Goal: Find specific page/section: Find specific page/section

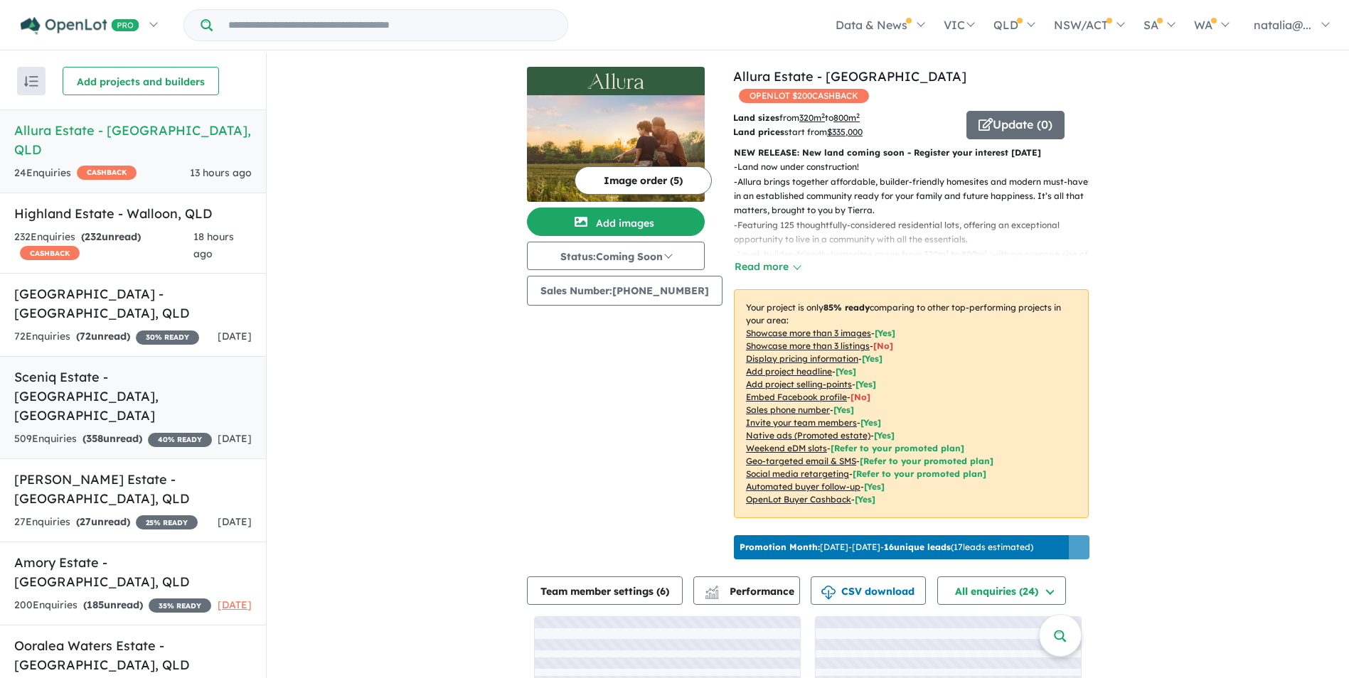
scroll to position [36, 0]
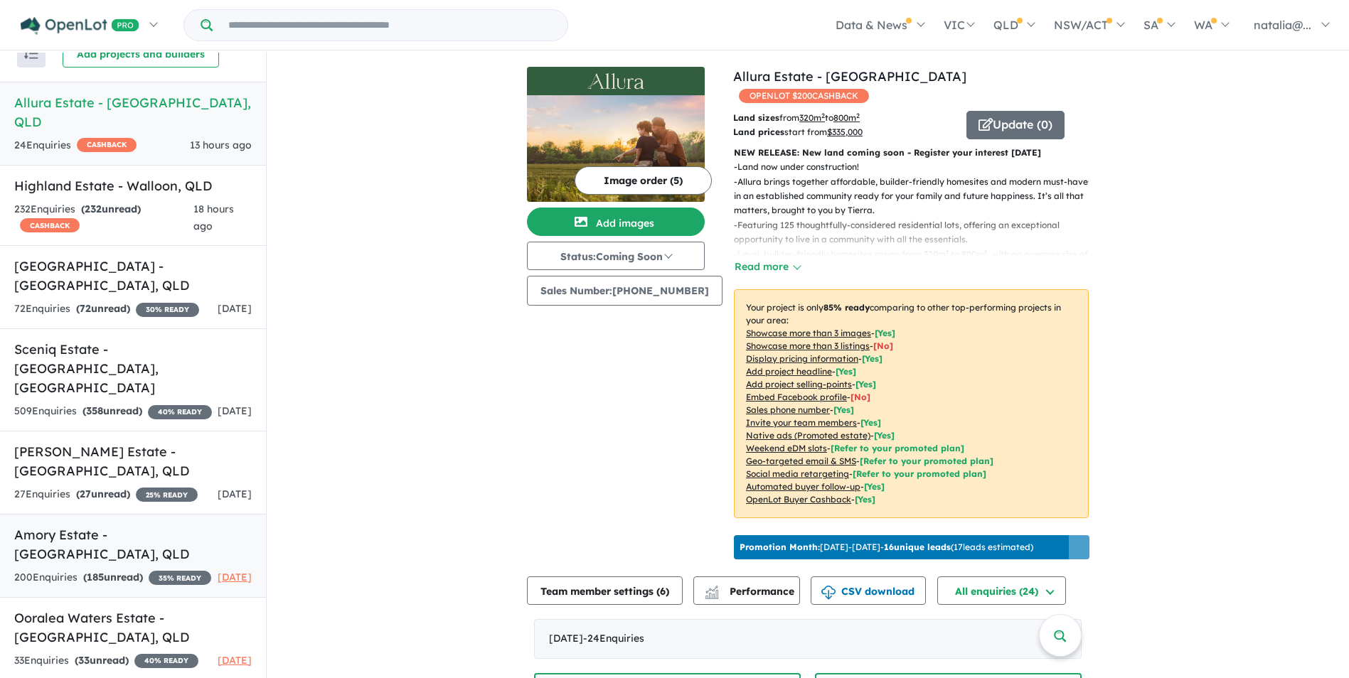
click at [25, 530] on link "Amory Estate - [GEOGRAPHIC_DATA] , QLD 200 Enquir ies ( 185 unread) 35 % READY …" at bounding box center [133, 556] width 266 height 84
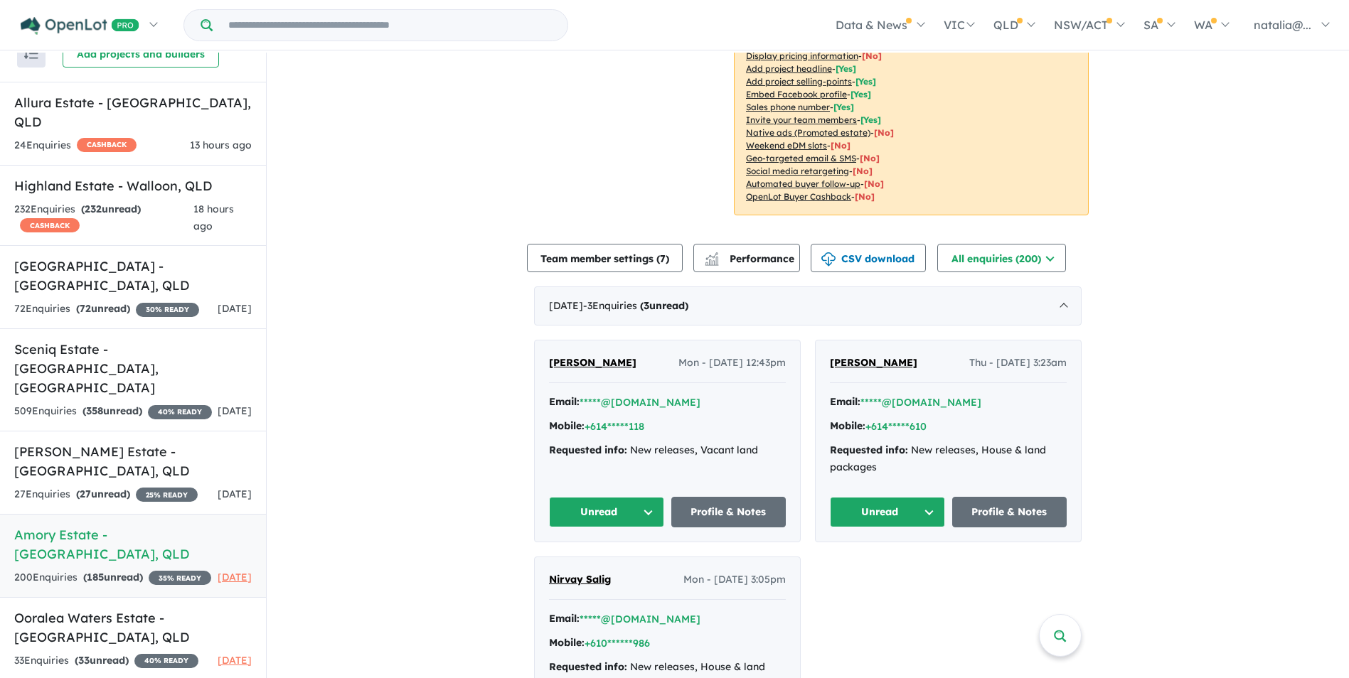
scroll to position [355, 0]
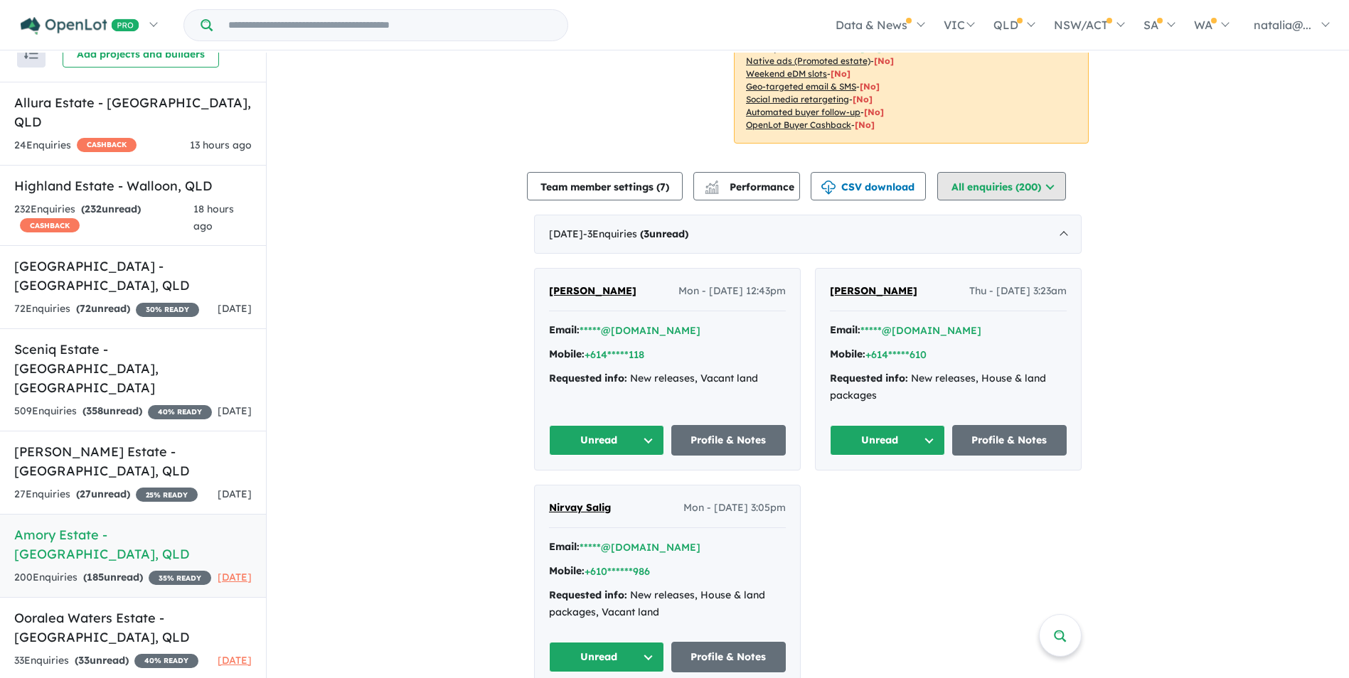
click at [990, 192] on button "All enquiries ( 200 )" at bounding box center [1001, 186] width 129 height 28
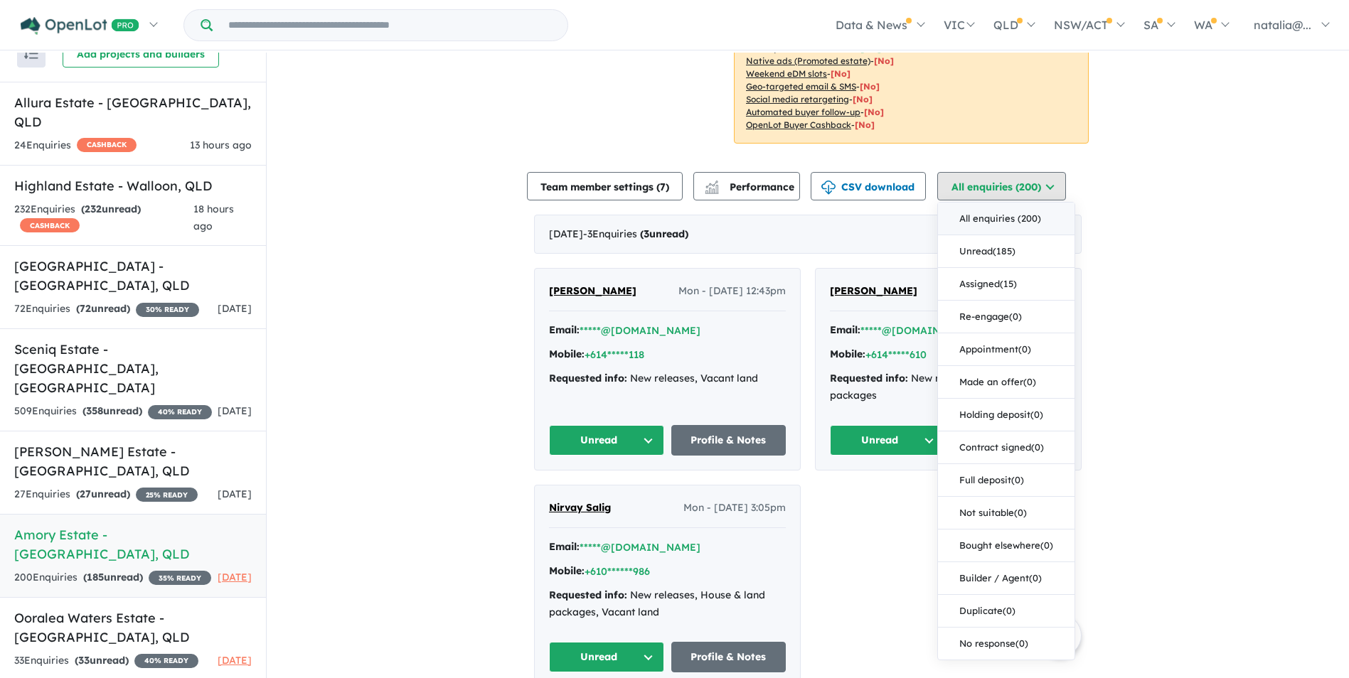
click at [990, 183] on button "All enquiries ( 200 )" at bounding box center [1001, 186] width 129 height 28
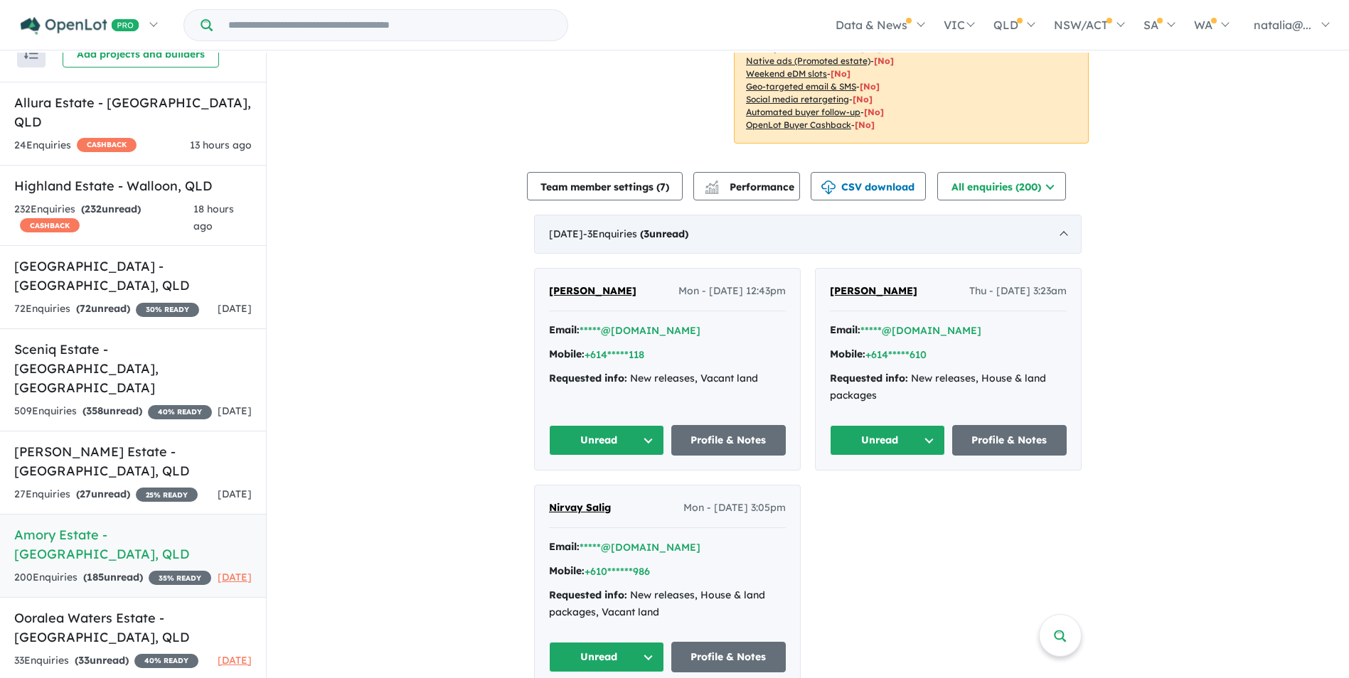
click at [1056, 233] on div "[DATE] - 3 Enquir ies ( 3 unread)" at bounding box center [807, 235] width 547 height 40
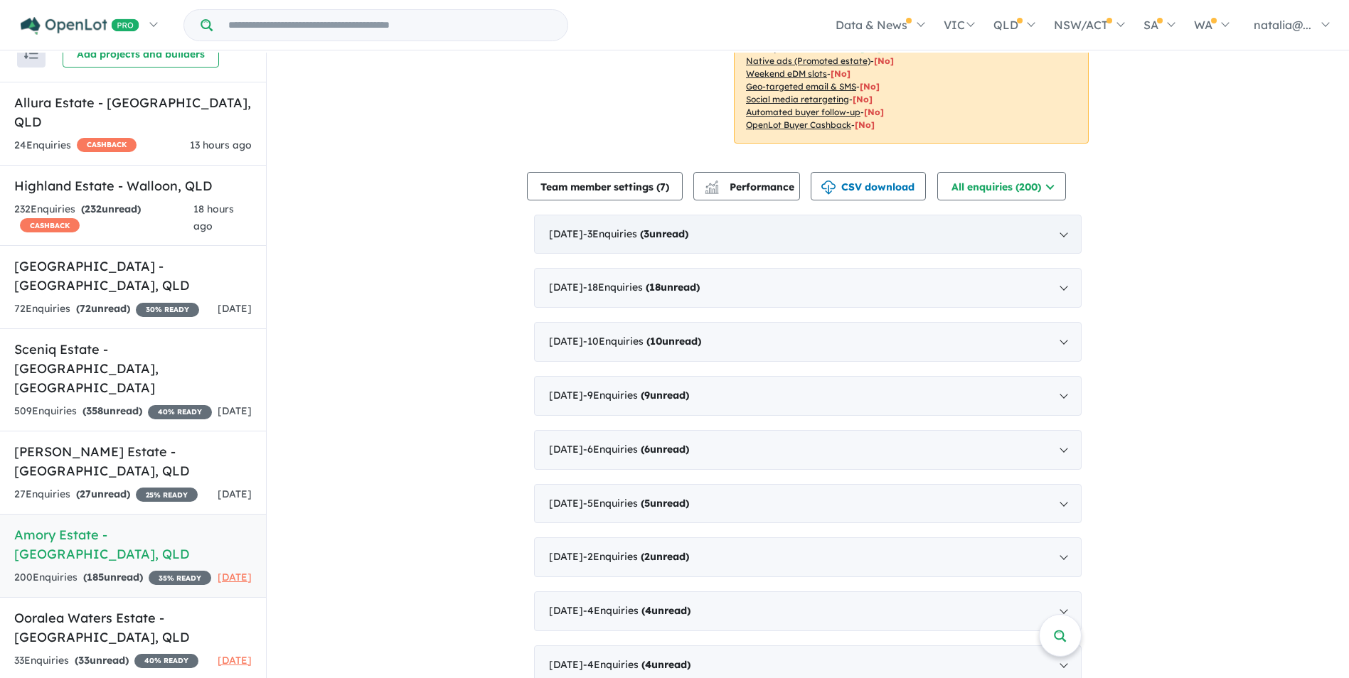
click at [1056, 233] on div "[DATE] - 3 Enquir ies ( 3 unread)" at bounding box center [807, 235] width 547 height 40
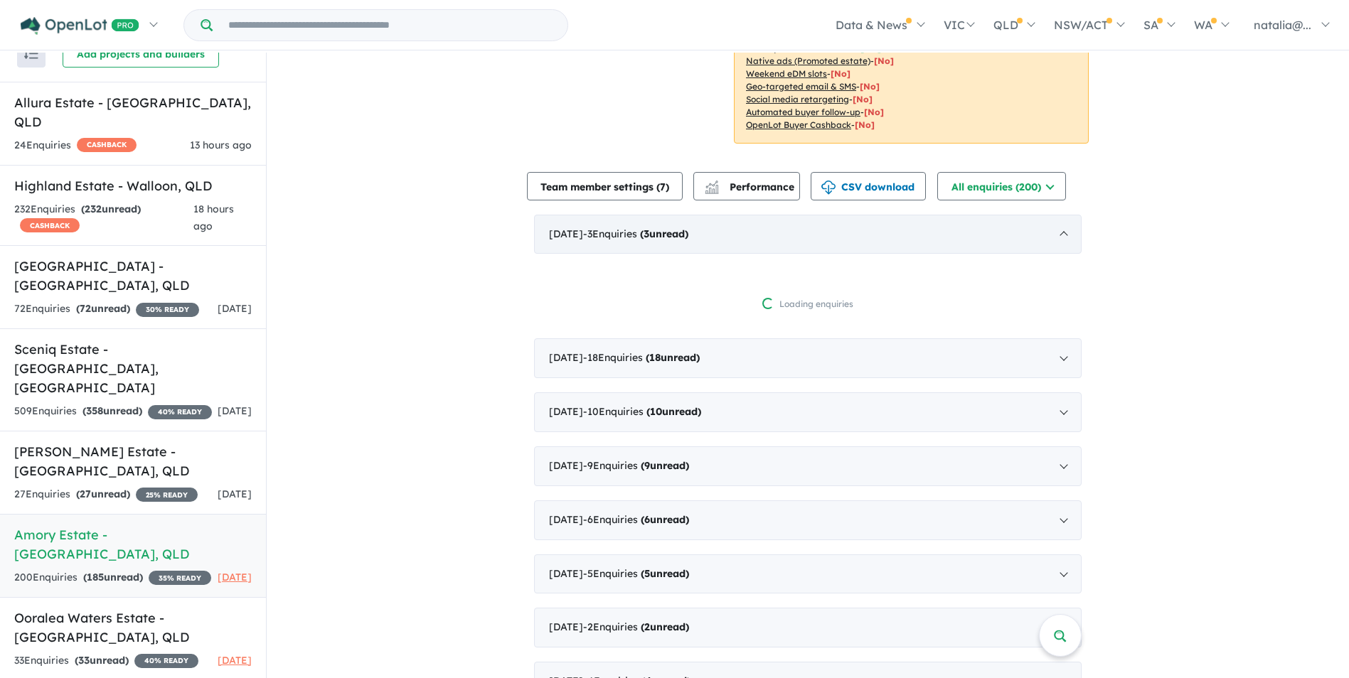
scroll to position [2, 0]
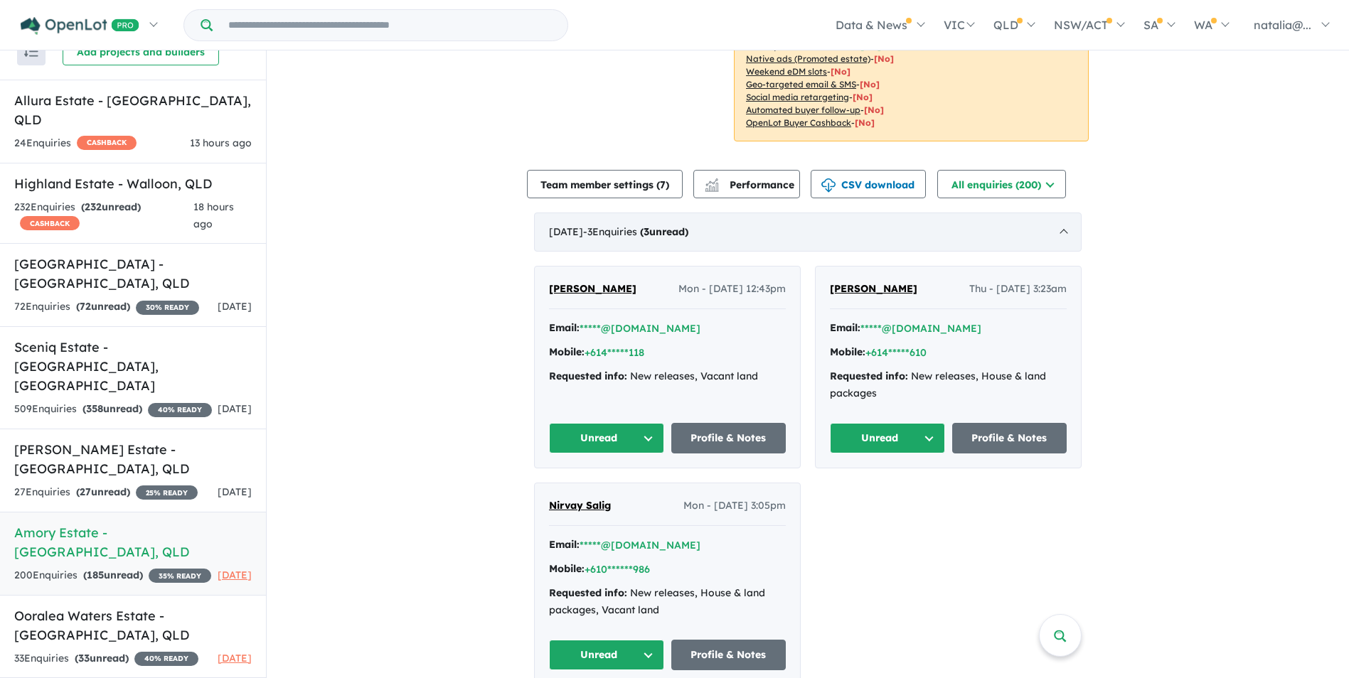
click at [1056, 233] on div "[DATE] - 3 Enquir ies ( 3 unread)" at bounding box center [807, 233] width 547 height 40
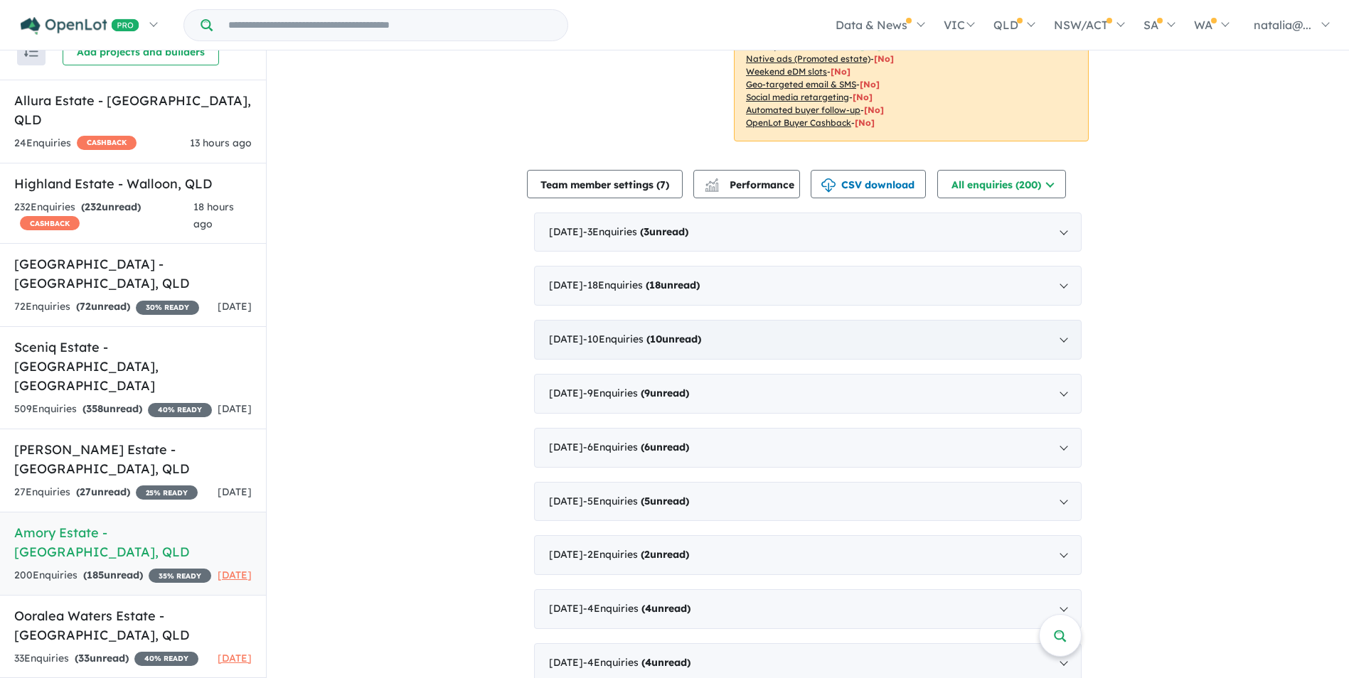
click at [617, 343] on span "- 10 Enquir ies ( 10 unread)" at bounding box center [642, 339] width 118 height 13
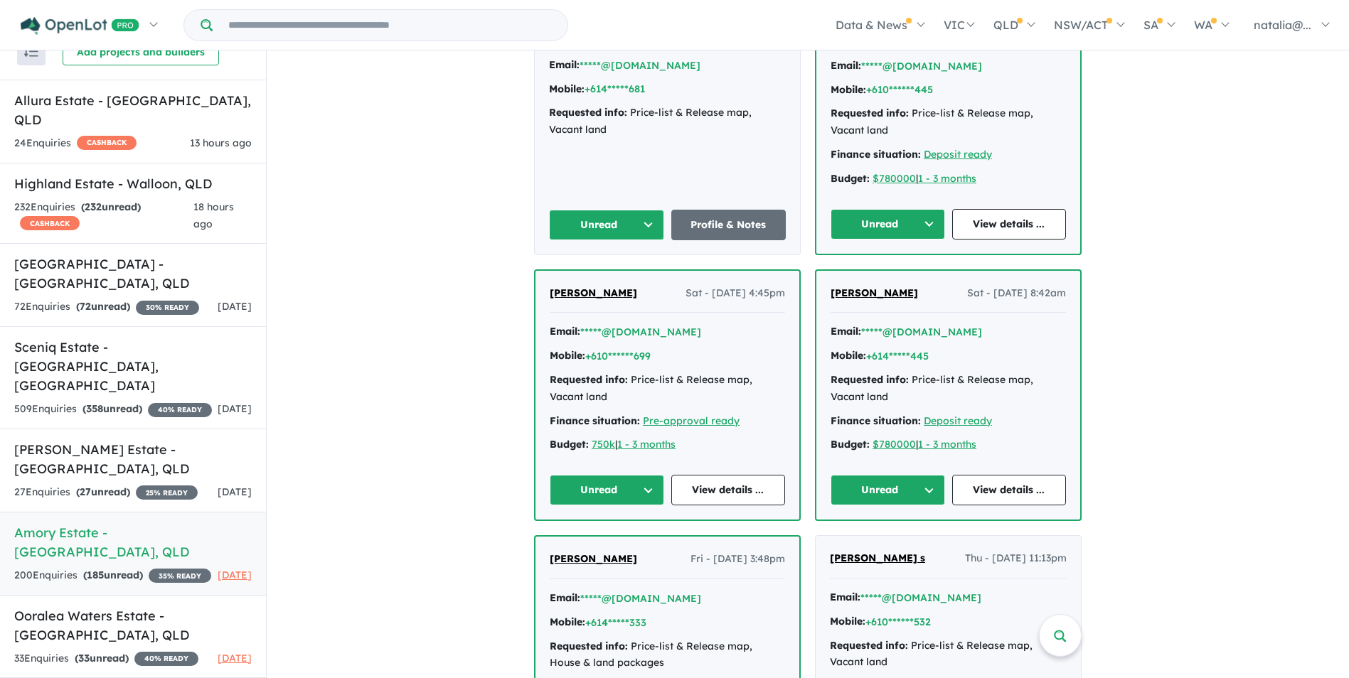
scroll to position [498, 0]
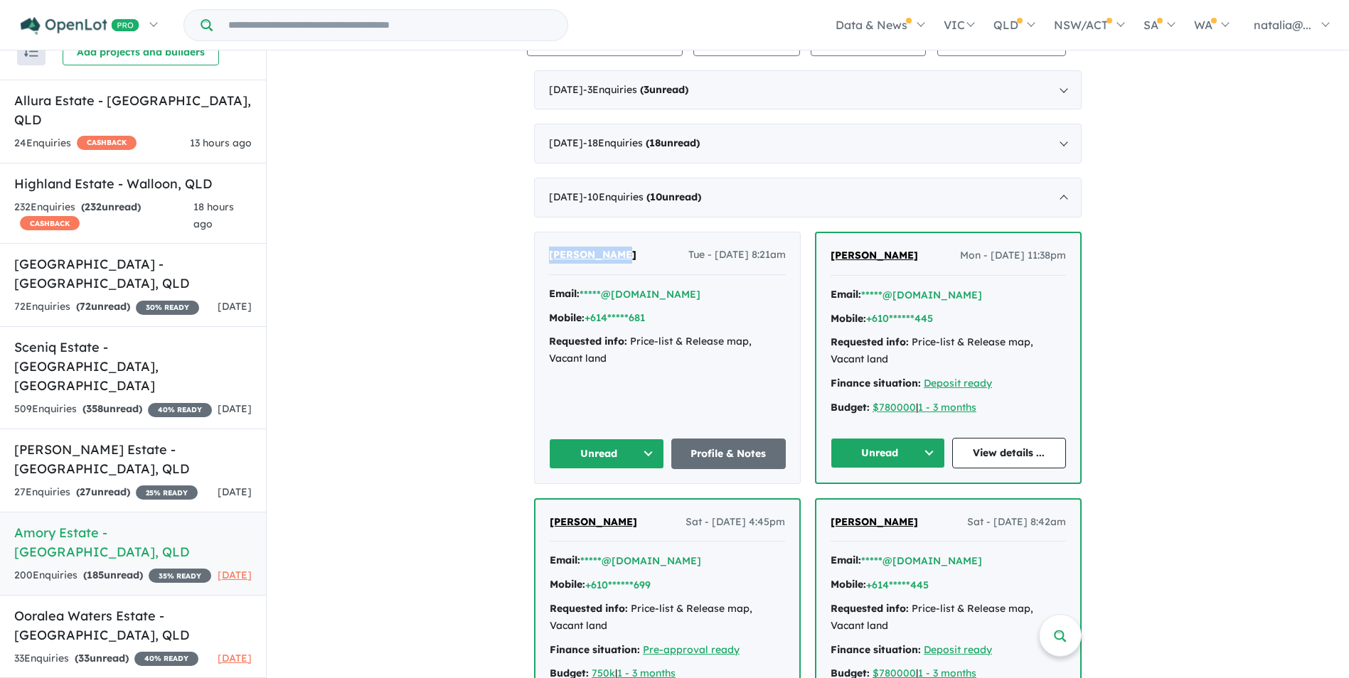
drag, startPoint x: 534, startPoint y: 252, endPoint x: 615, endPoint y: 254, distance: 81.1
click at [615, 254] on div "[PERSON_NAME] - [DATE] 8:21am Email: *****@[DOMAIN_NAME] Mobile: +614*****681 R…" at bounding box center [667, 357] width 265 height 251
drag, startPoint x: 615, startPoint y: 254, endPoint x: 584, endPoint y: 255, distance: 31.3
copy span "[PERSON_NAME]"
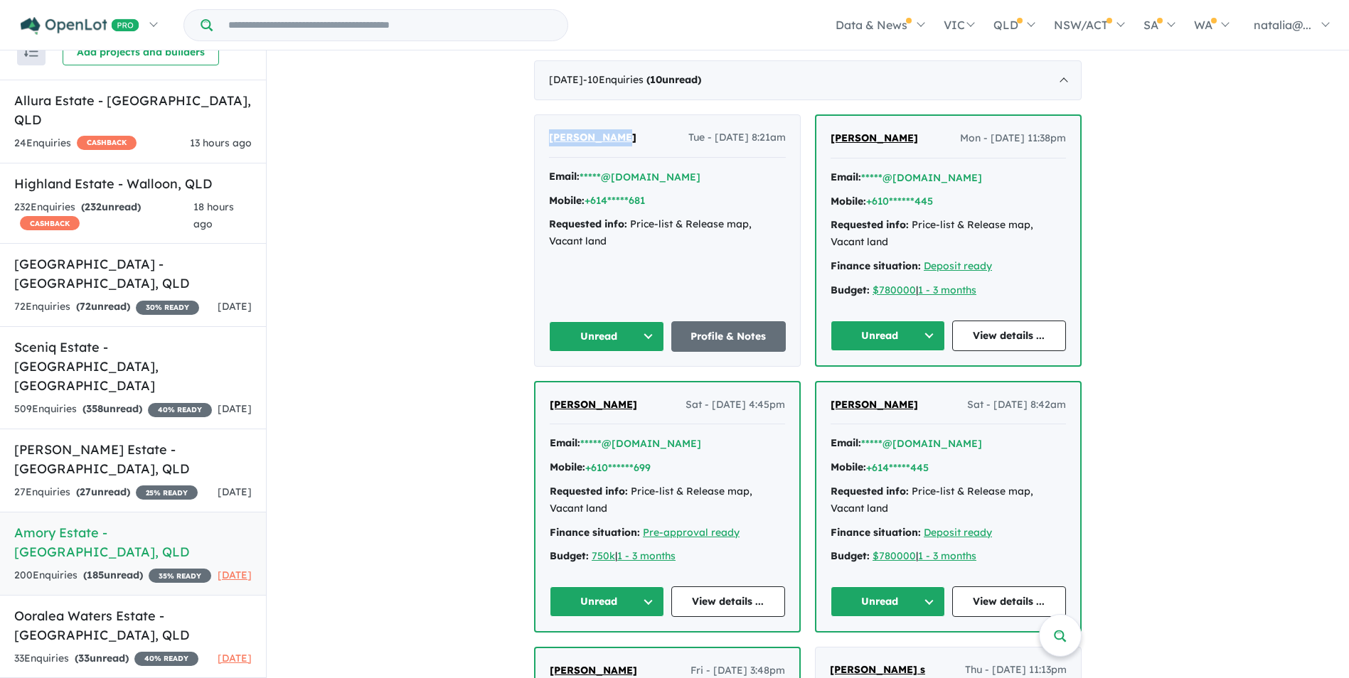
scroll to position [640, 0]
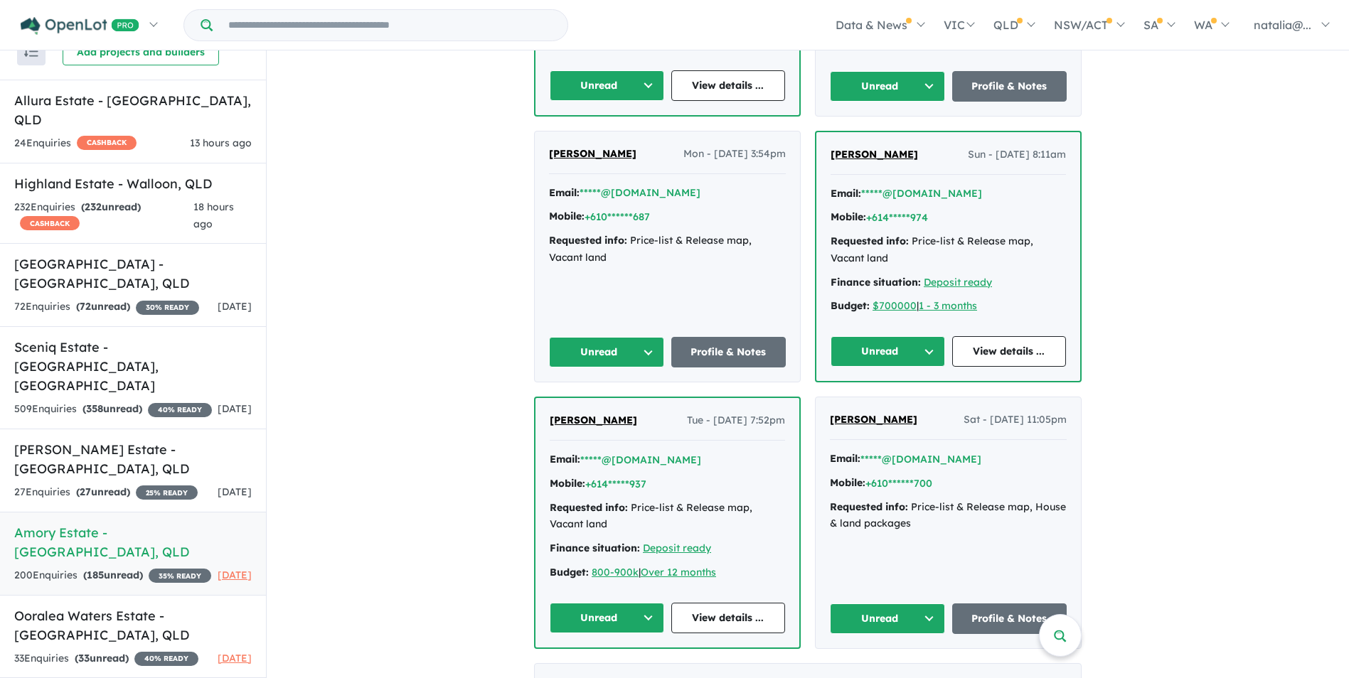
scroll to position [1422, 0]
